Goal: Task Accomplishment & Management: Manage account settings

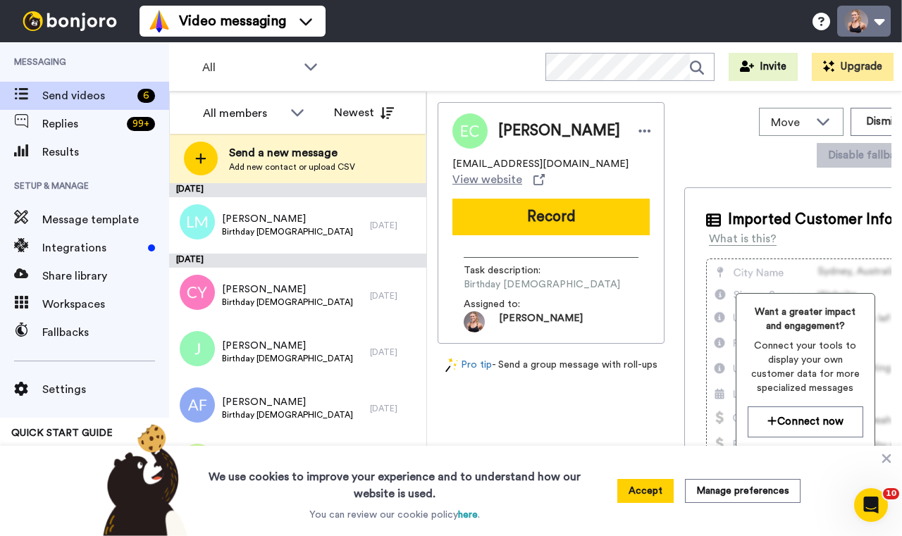
click at [881, 23] on button at bounding box center [864, 21] width 54 height 31
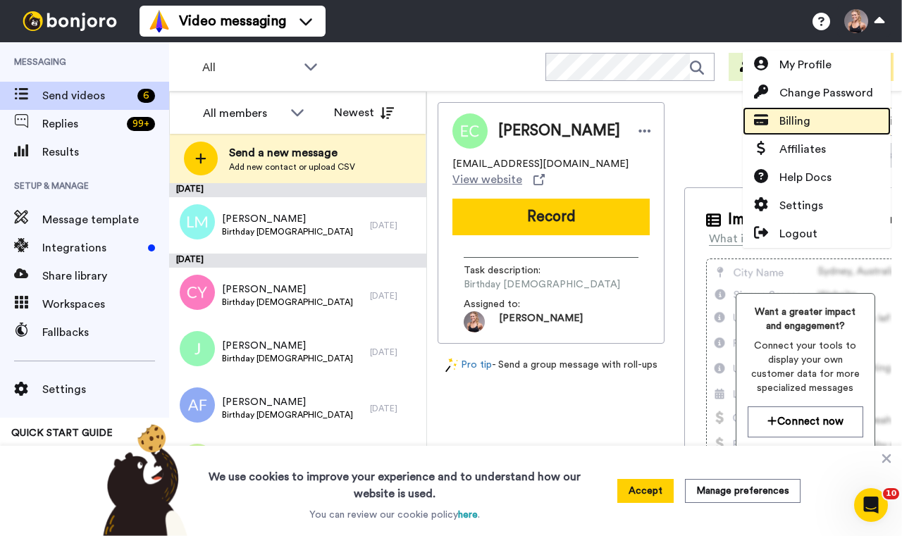
click at [849, 128] on link "Billing" at bounding box center [817, 121] width 148 height 28
click at [776, 123] on span at bounding box center [761, 121] width 37 height 17
click at [777, 123] on span at bounding box center [761, 121] width 37 height 17
click at [789, 130] on link "Billing" at bounding box center [817, 121] width 148 height 28
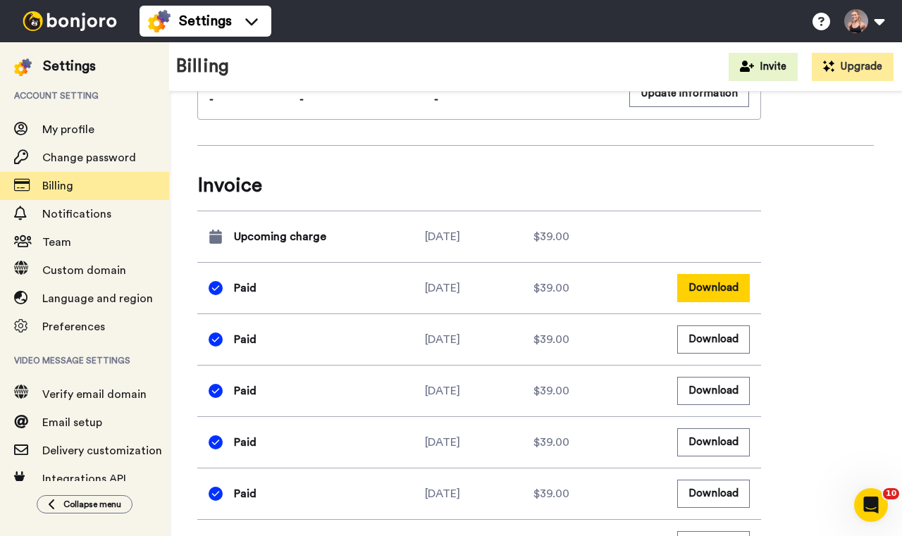
scroll to position [822, 0]
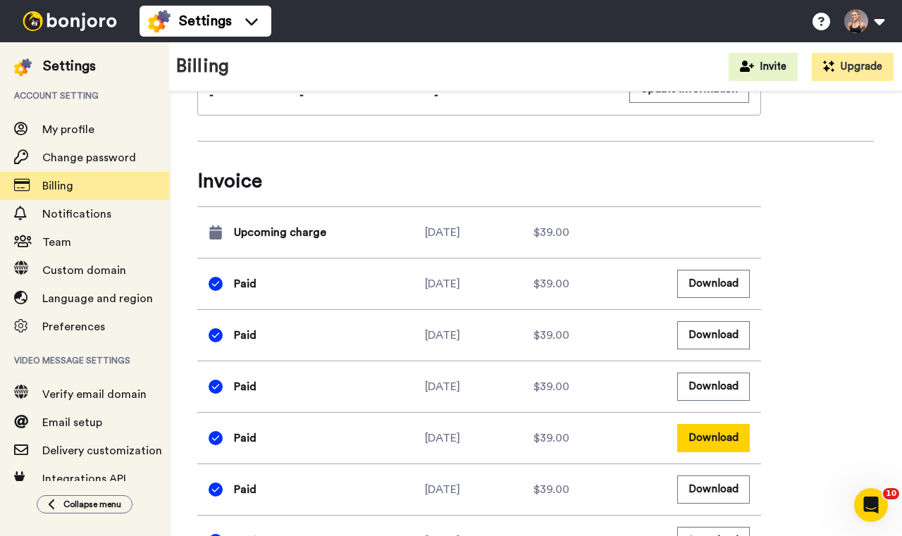
click at [717, 436] on button "Download" at bounding box center [713, 437] width 73 height 27
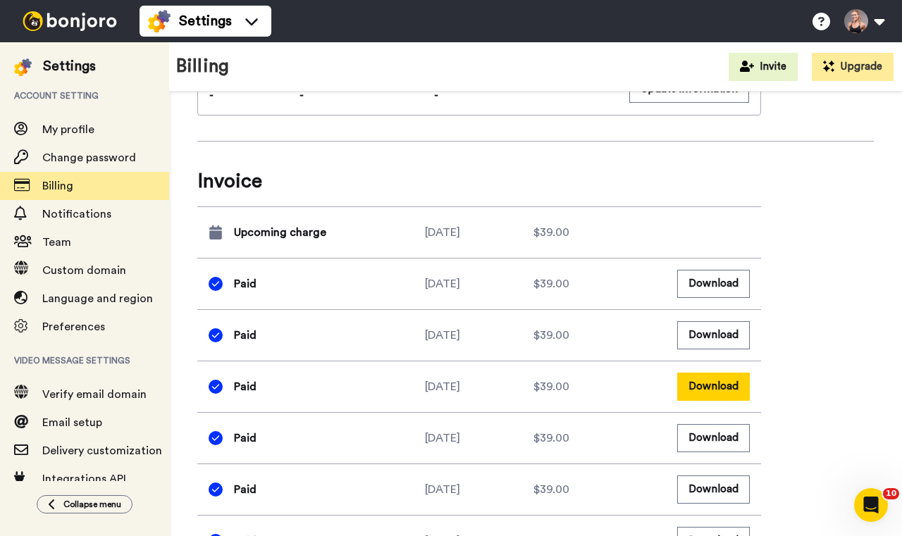
click at [722, 387] on button "Download" at bounding box center [713, 386] width 73 height 27
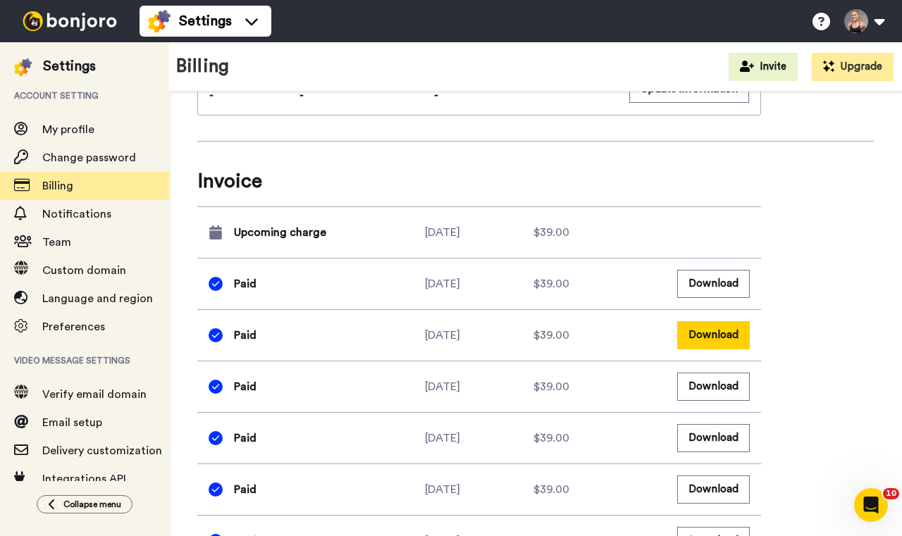
click at [705, 326] on button "Download" at bounding box center [713, 334] width 73 height 27
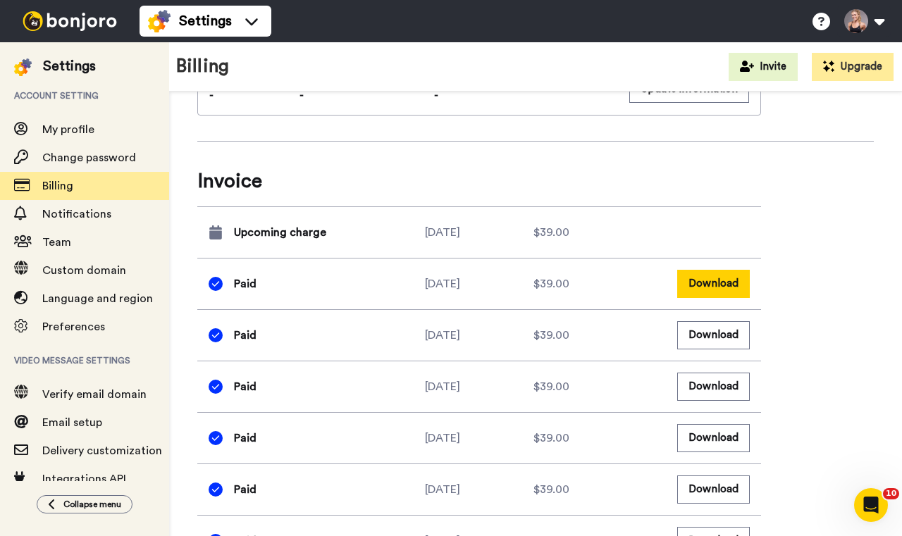
click at [705, 295] on button "Download" at bounding box center [713, 283] width 73 height 27
click at [732, 498] on button "Download" at bounding box center [713, 489] width 73 height 27
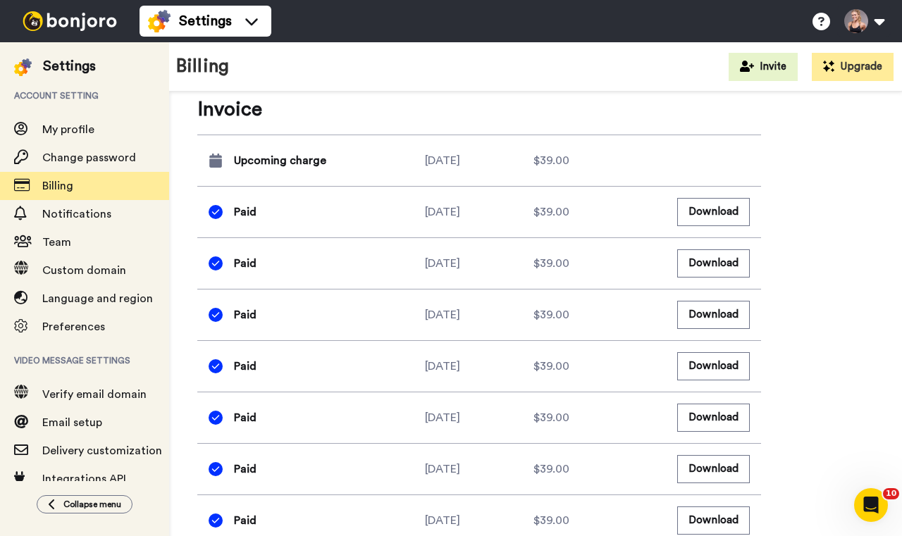
scroll to position [899, 0]
